Goal: Task Accomplishment & Management: Use online tool/utility

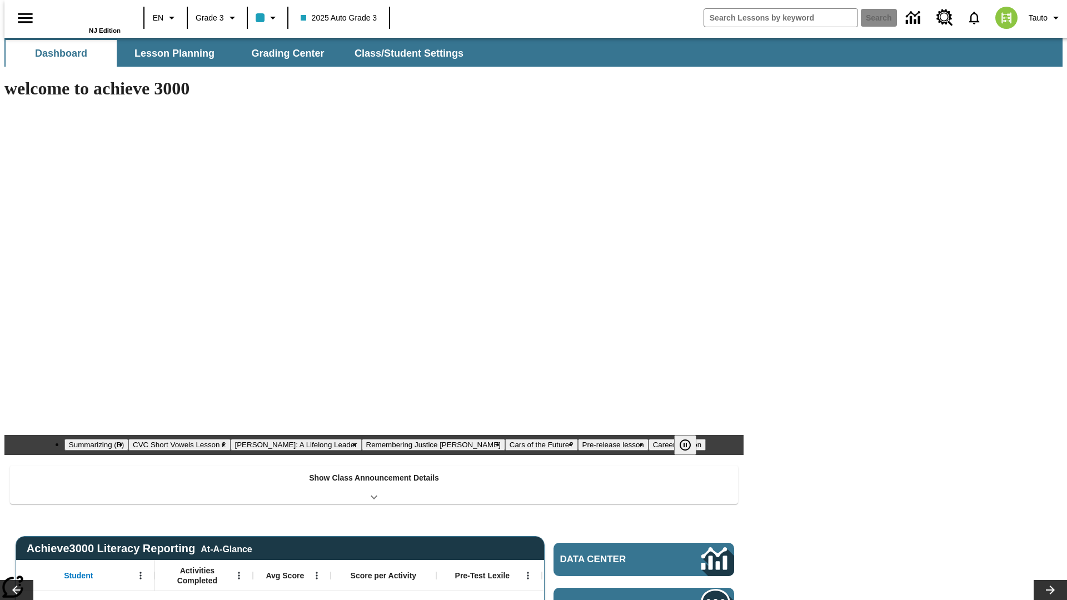
type input "-1"
click at [283, 53] on span "Grading Center" at bounding box center [287, 53] width 73 height 13
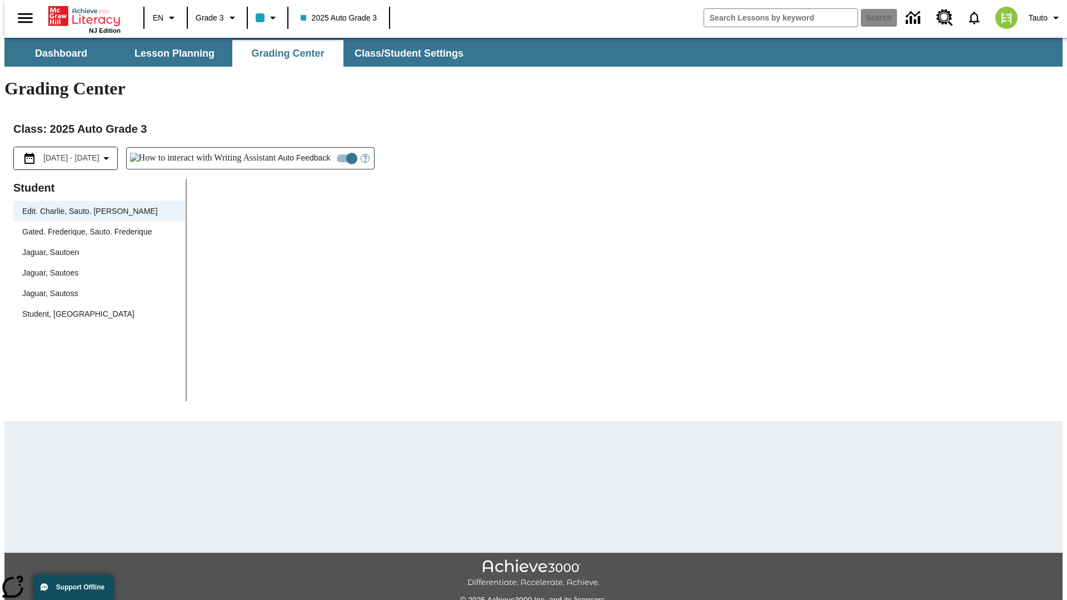
click at [96, 247] on div "Jaguar, Sautoen" at bounding box center [99, 253] width 154 height 12
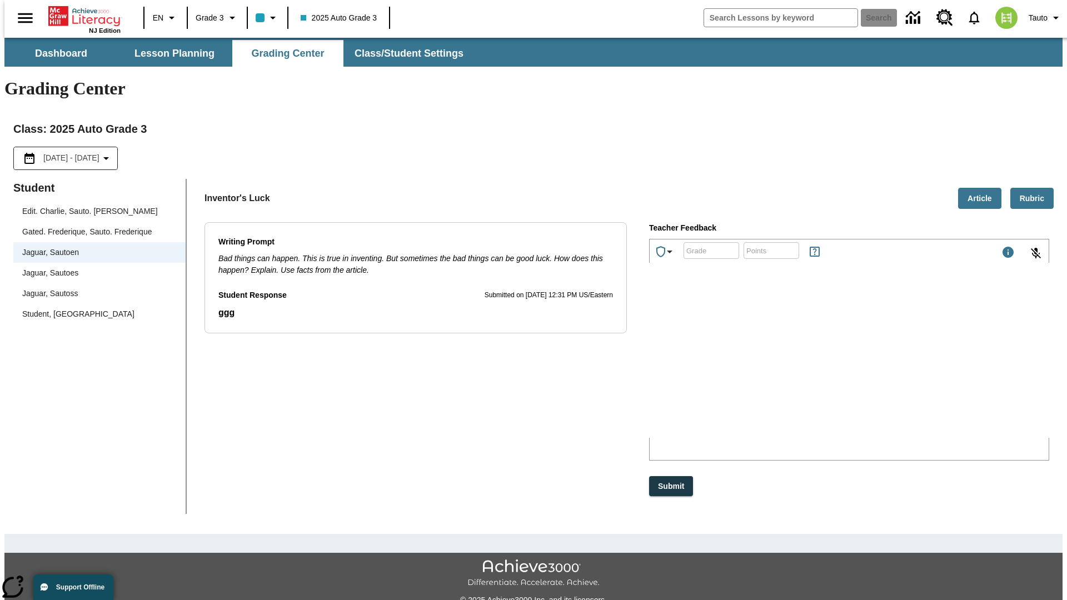
scroll to position [25, 0]
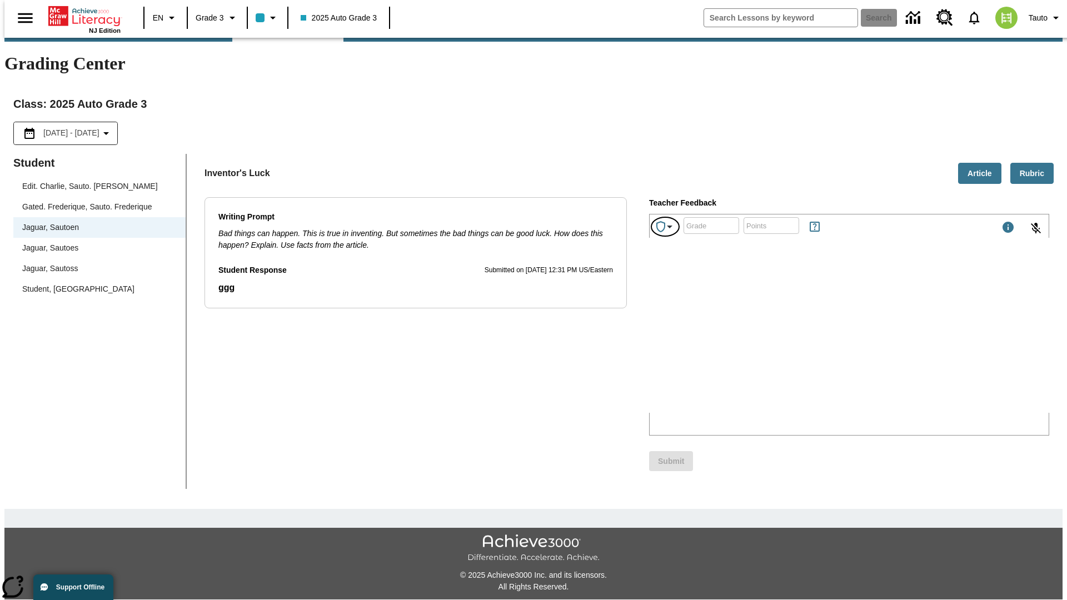
click at [666, 220] on icon "Achievements" at bounding box center [669, 226] width 13 height 13
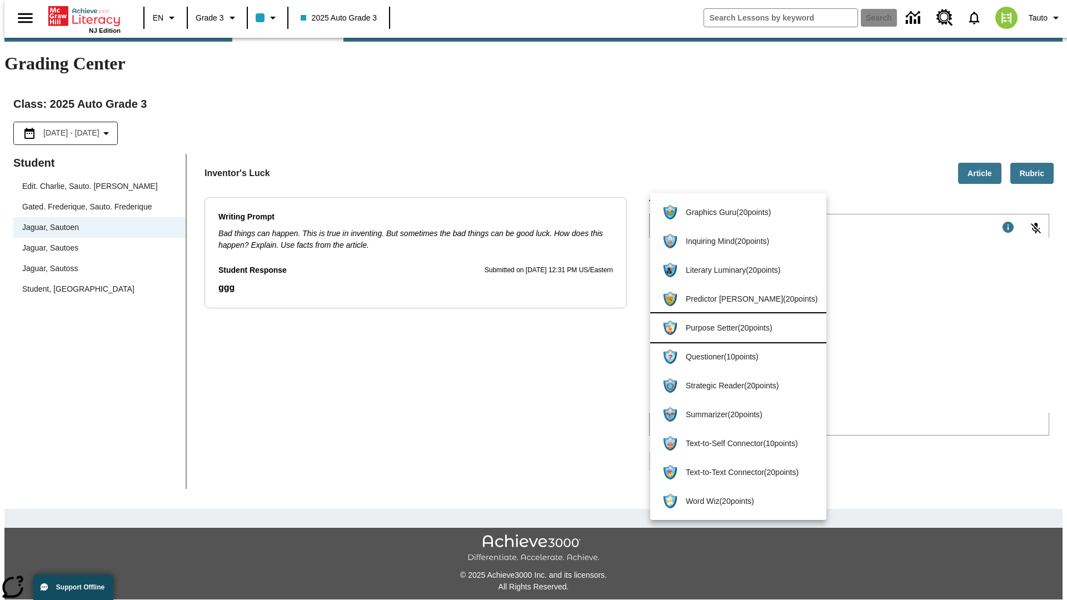
click at [733, 328] on span "Purpose Setter ( 20 points )" at bounding box center [752, 328] width 132 height 12
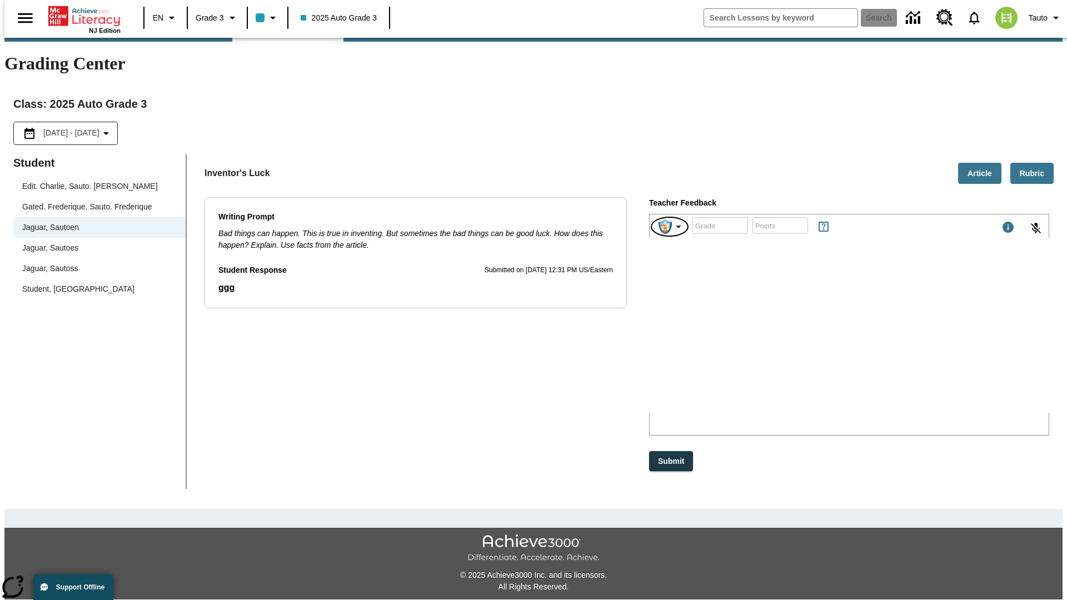
click at [670, 220] on img "Purpose Setter" at bounding box center [665, 227] width 13 height 14
click at [672, 451] on button "Submit" at bounding box center [671, 461] width 44 height 21
